Goal: Find specific page/section: Find specific page/section

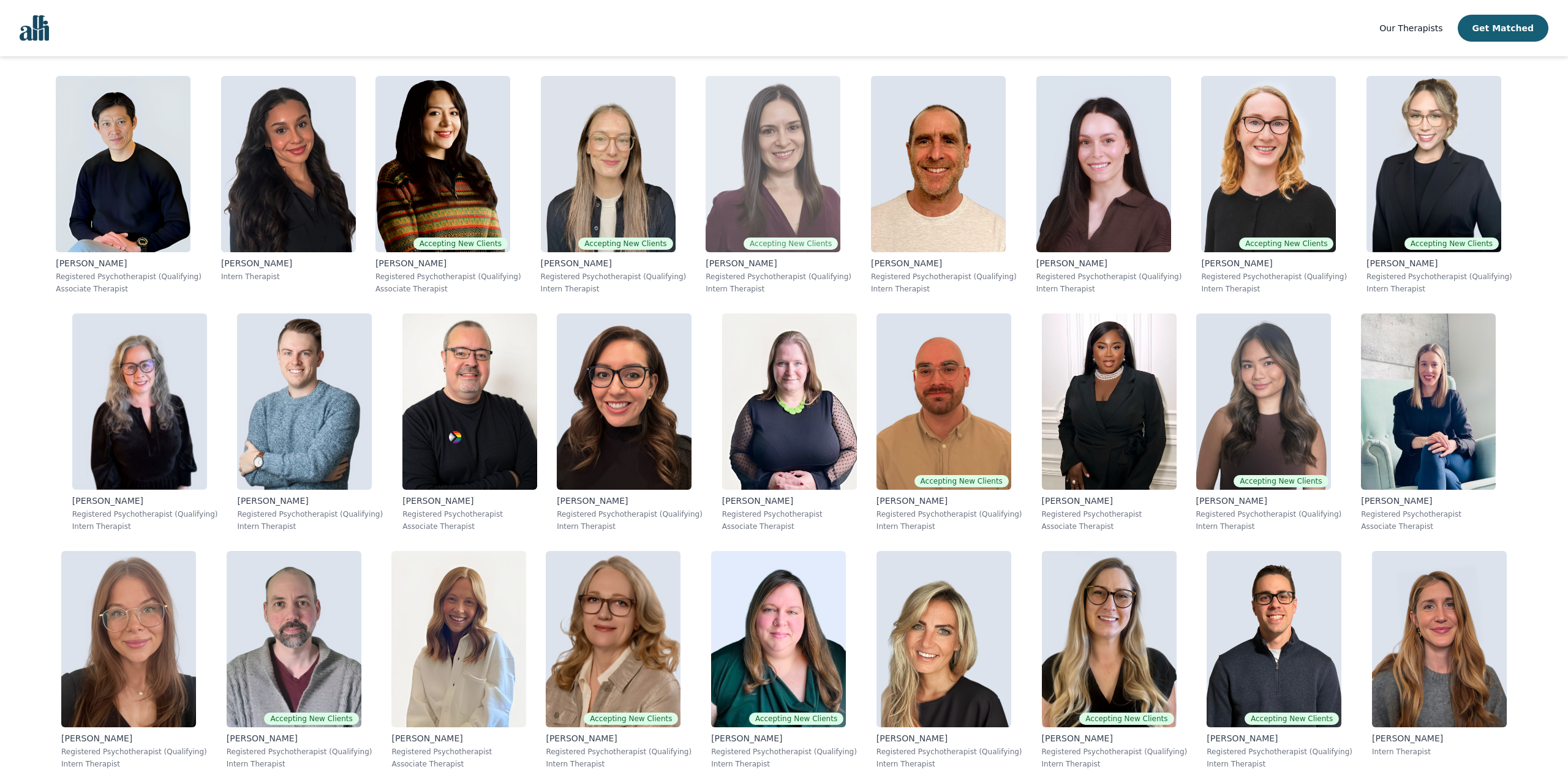
scroll to position [1529, 0]
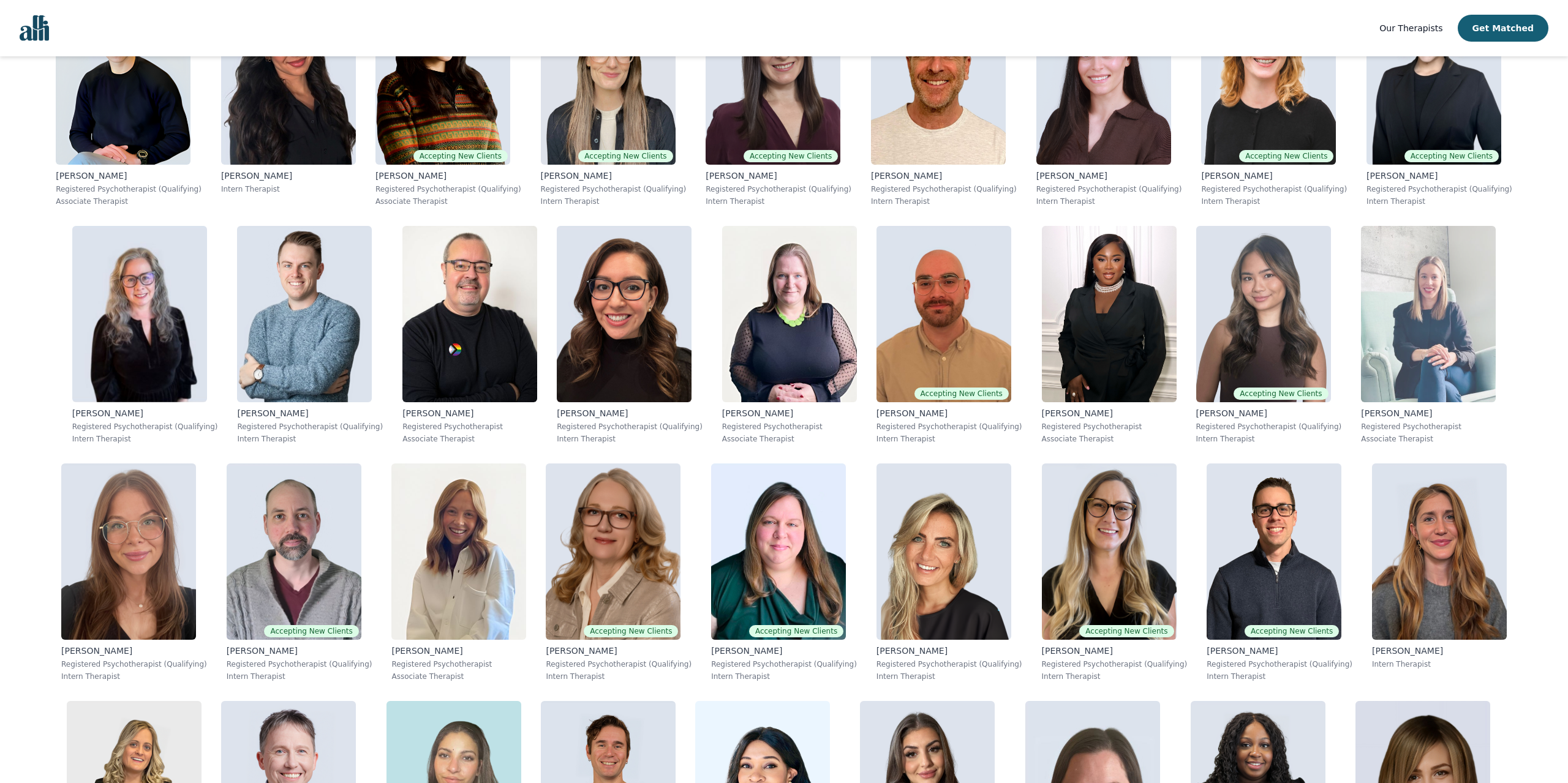
click at [1394, 302] on img at bounding box center [1428, 314] width 134 height 176
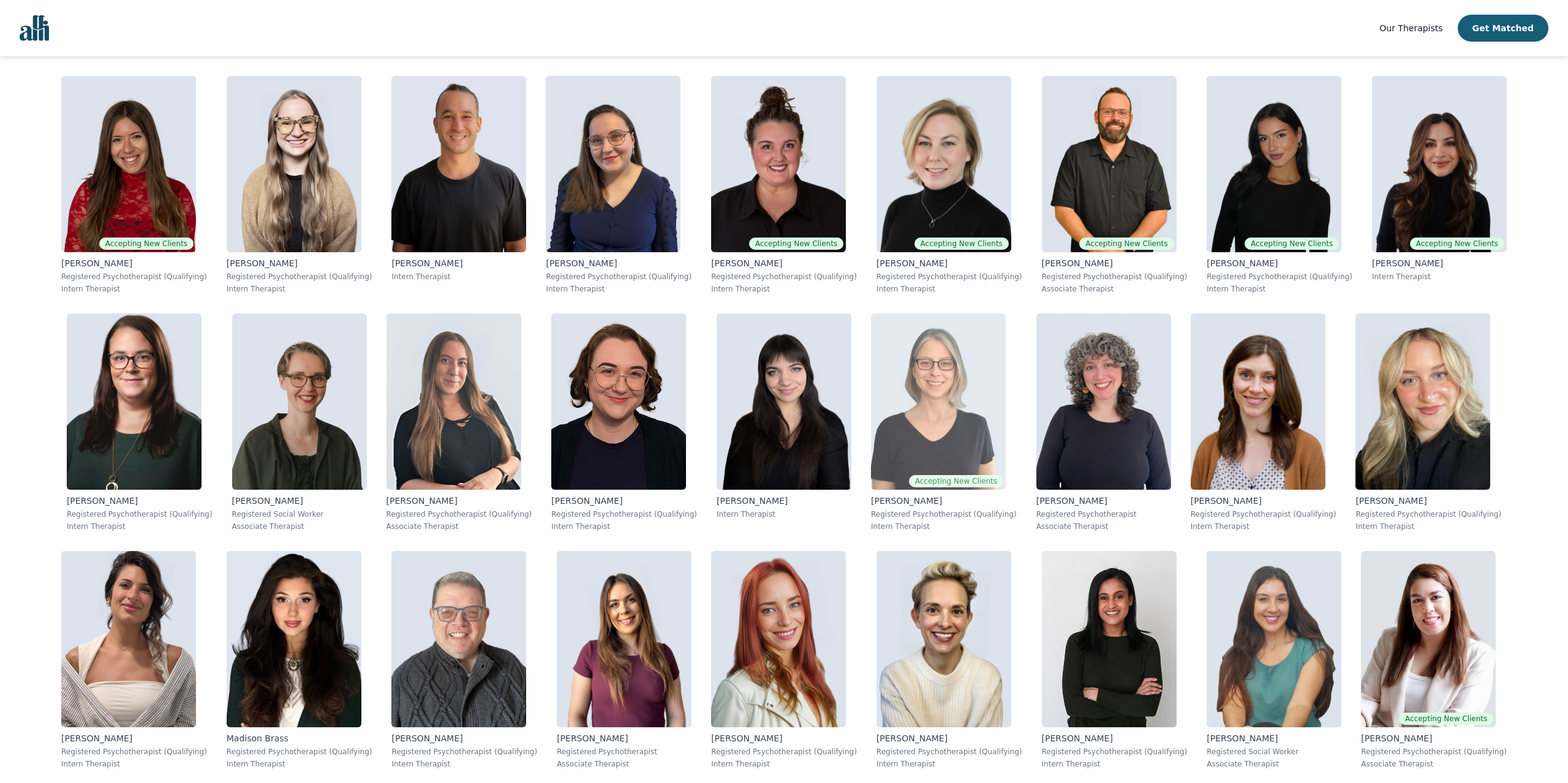
scroll to position [254, 0]
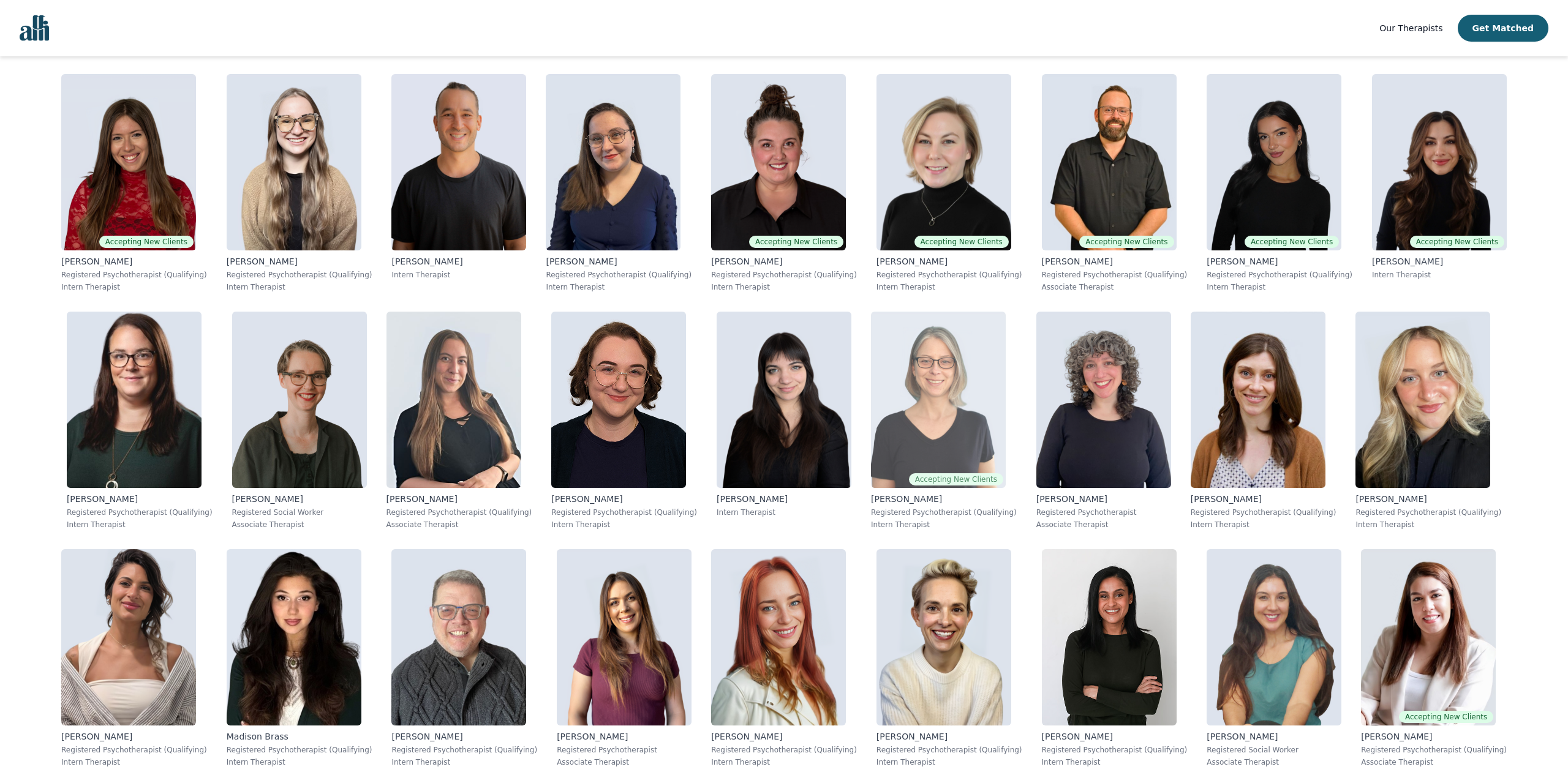
click at [925, 395] on img at bounding box center [938, 400] width 134 height 176
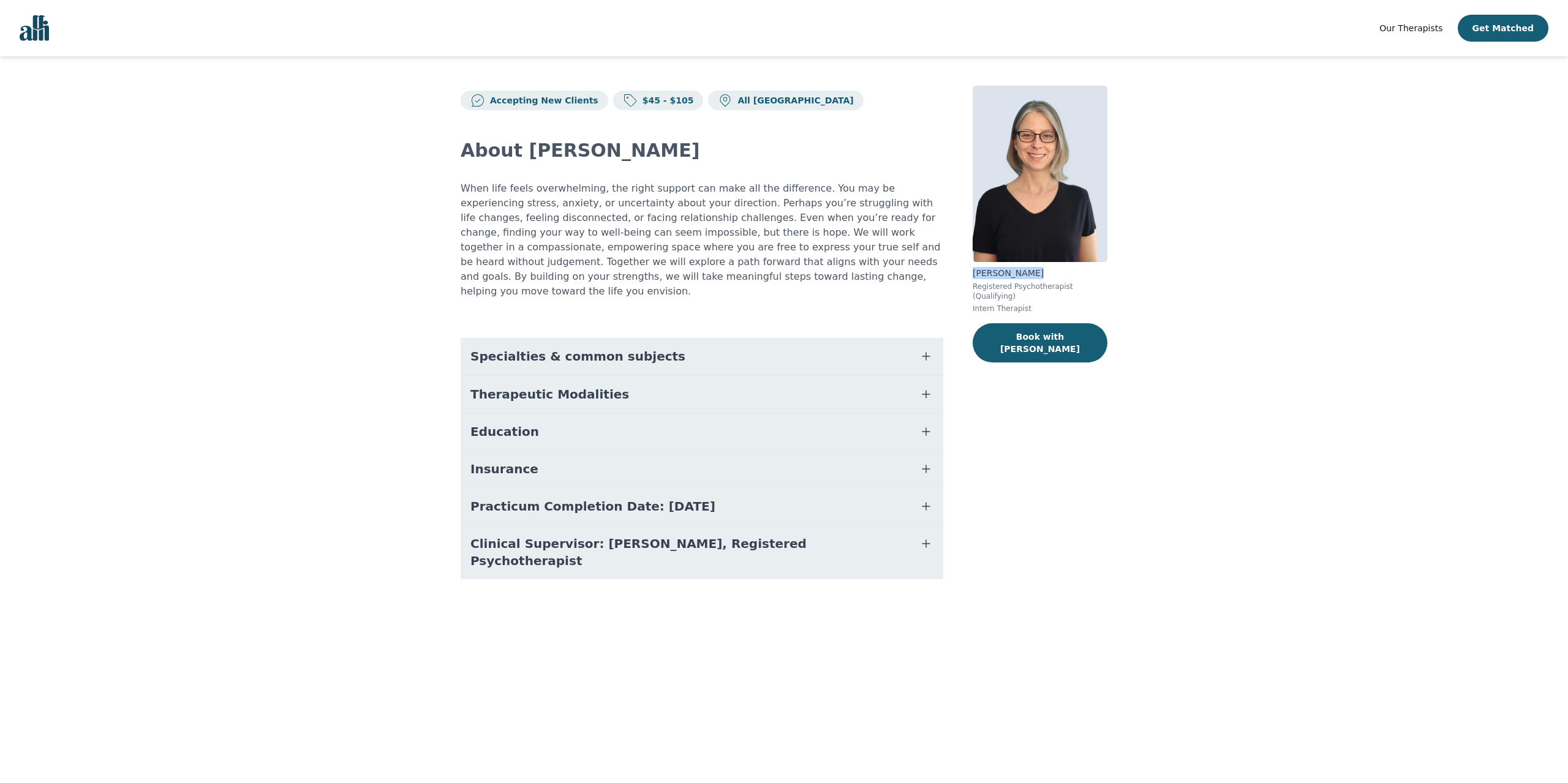
drag, startPoint x: 974, startPoint y: 276, endPoint x: 1047, endPoint y: 276, distance: 73.0
click at [1047, 276] on p "[PERSON_NAME]" at bounding box center [1040, 273] width 134 height 12
copy p "[PERSON_NAME]"
